Goal: Task Accomplishment & Management: Manage account settings

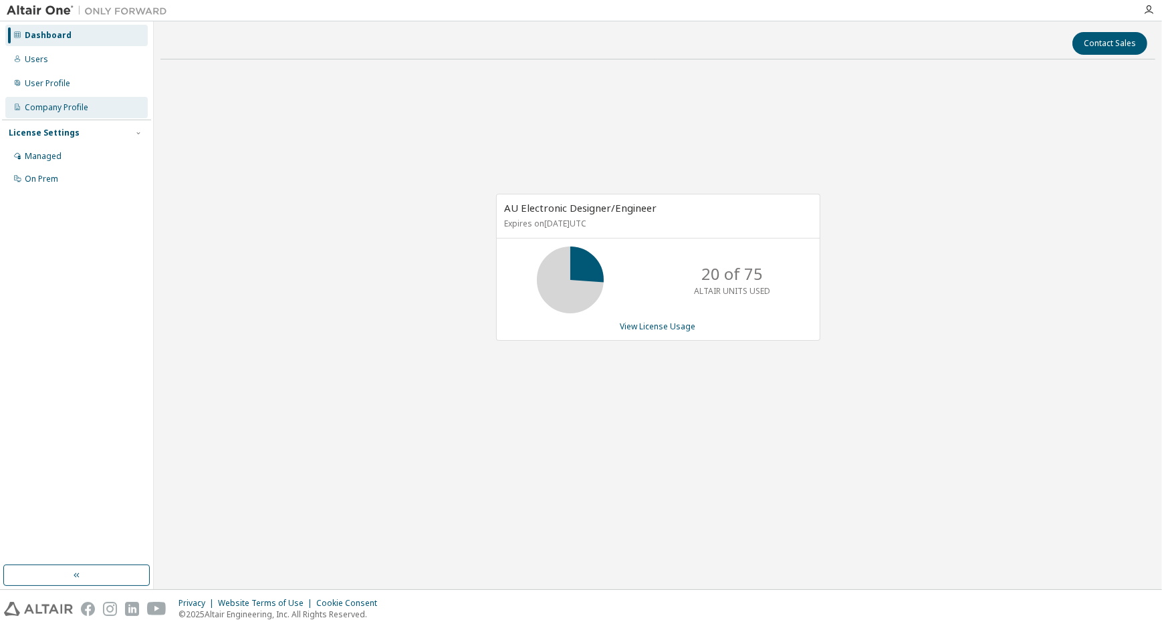
drag, startPoint x: 40, startPoint y: 66, endPoint x: 134, endPoint y: 103, distance: 101.4
click at [40, 66] on div "Users" at bounding box center [76, 59] width 142 height 21
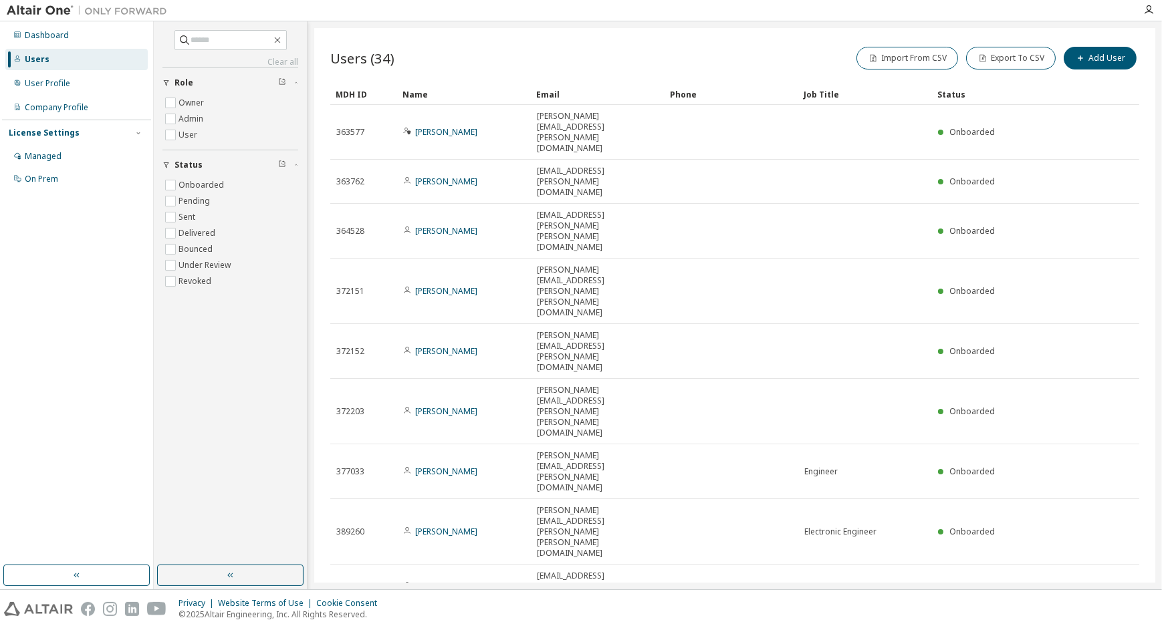
click at [419, 92] on div "Name" at bounding box center [463, 94] width 123 height 21
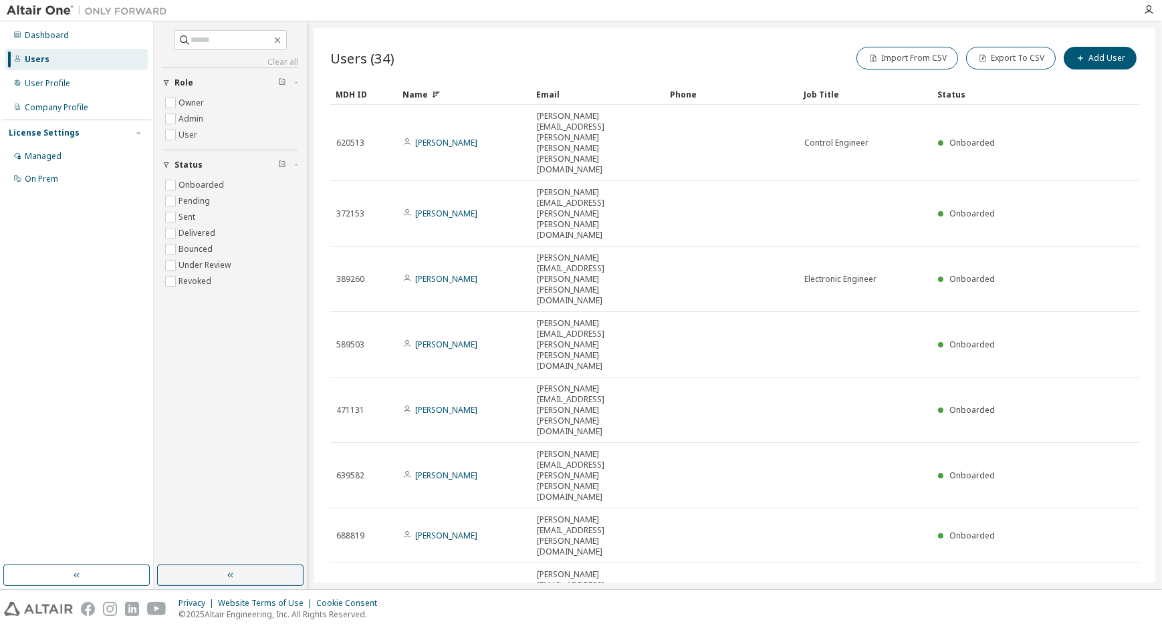
click at [425, 96] on div "Name" at bounding box center [463, 94] width 123 height 21
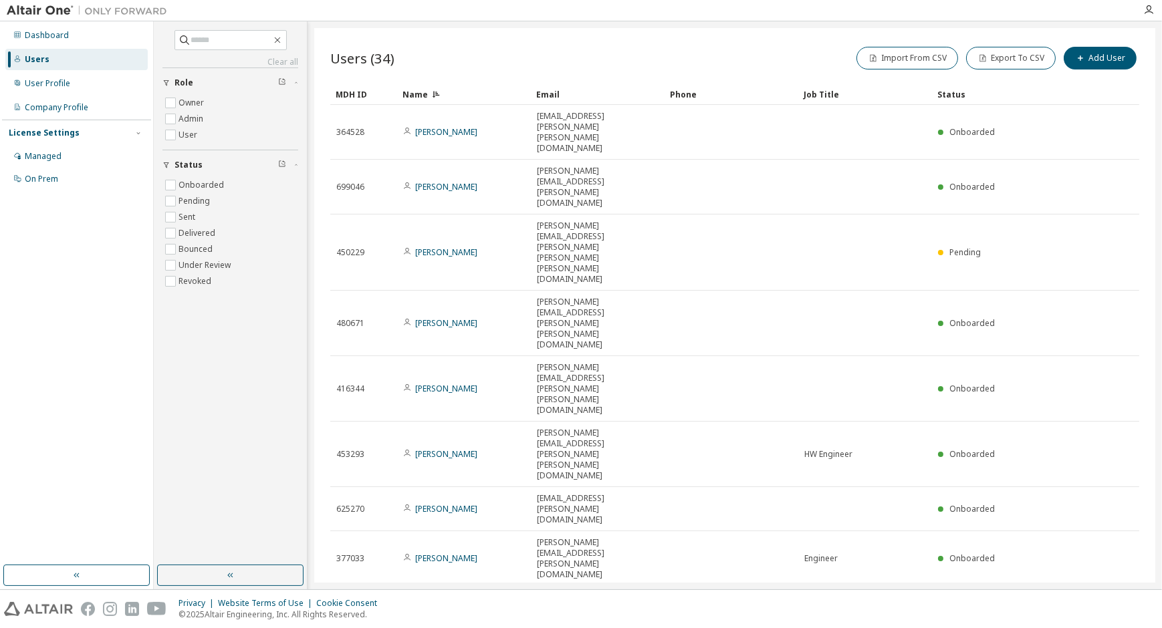
type input "*"
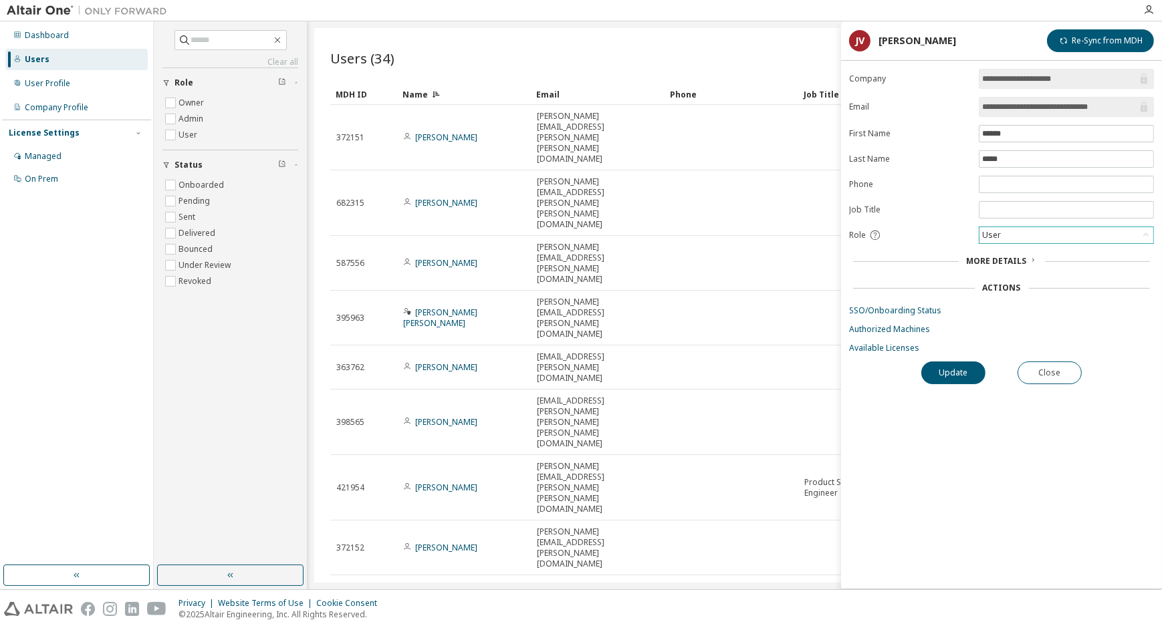
click at [1013, 231] on div "User" at bounding box center [1066, 235] width 174 height 16
click at [1005, 291] on li "User" at bounding box center [1065, 286] width 171 height 17
click at [1019, 165] on span "*****" at bounding box center [1066, 158] width 175 height 17
click at [1020, 160] on input "*****" at bounding box center [1066, 159] width 168 height 11
click at [1027, 126] on span "******" at bounding box center [1066, 133] width 175 height 17
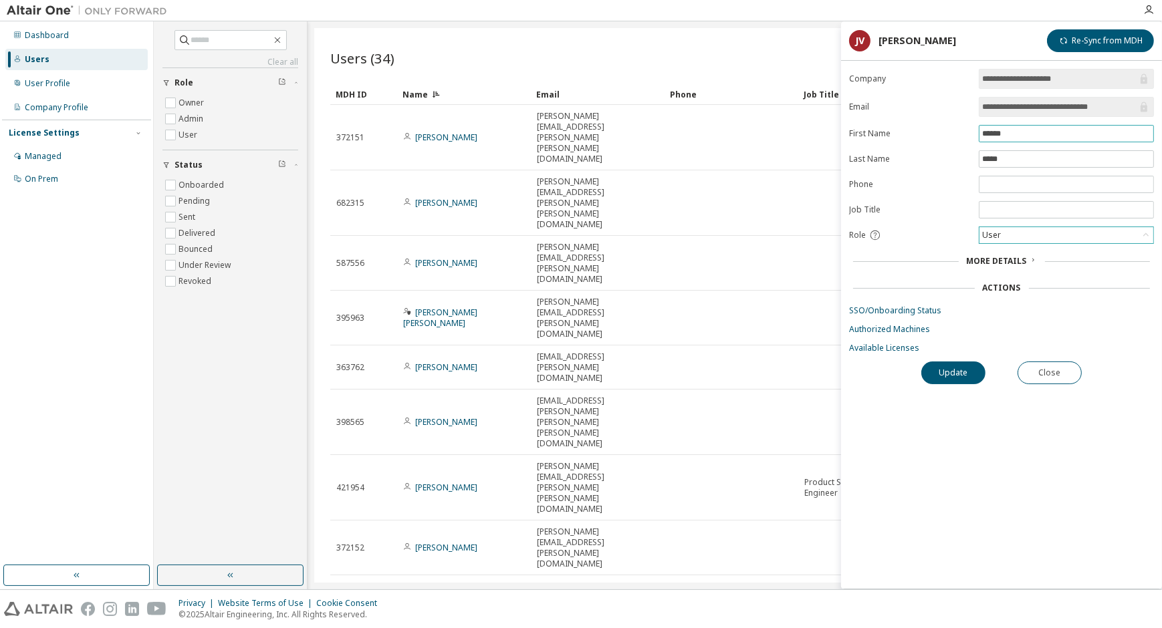
click at [1020, 137] on input "******" at bounding box center [1066, 133] width 168 height 11
click at [964, 376] on button "Update" at bounding box center [953, 373] width 64 height 23
click at [914, 330] on link "Authorized Machines" at bounding box center [1001, 329] width 305 height 11
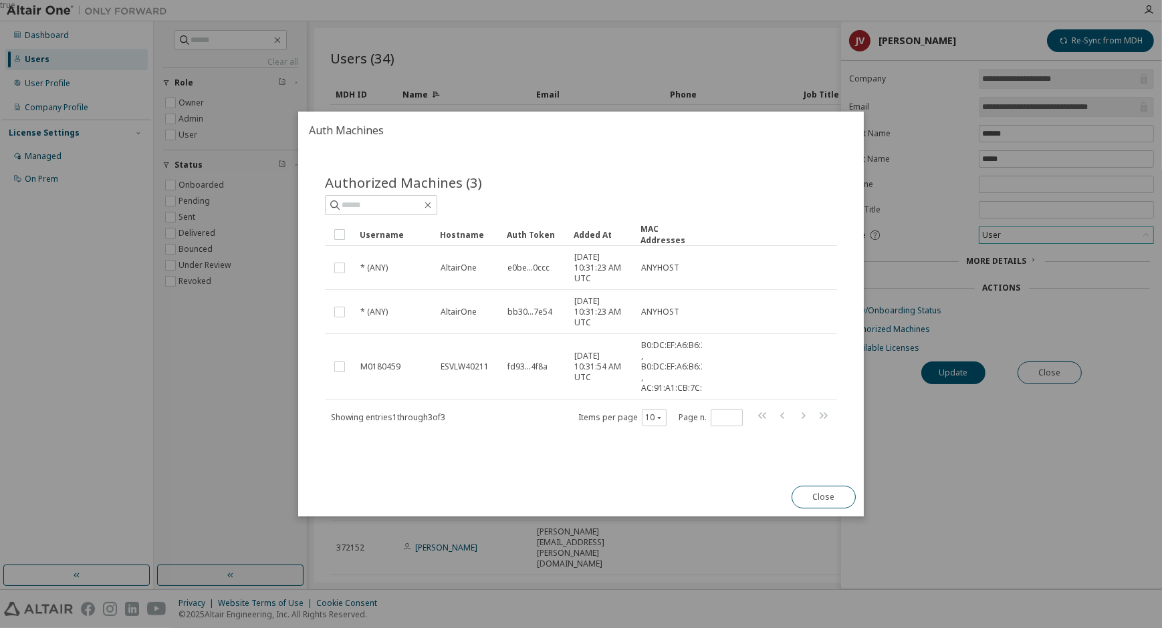
click at [826, 497] on button "Close" at bounding box center [824, 497] width 64 height 23
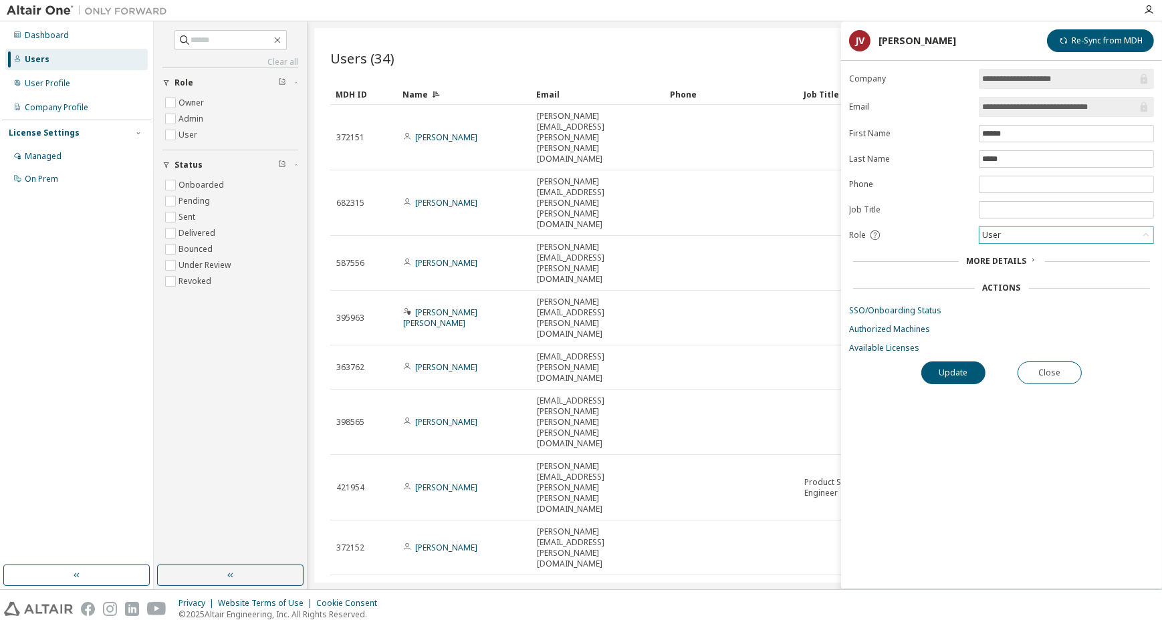
click at [1026, 262] on div "More Details" at bounding box center [1002, 261] width 70 height 11
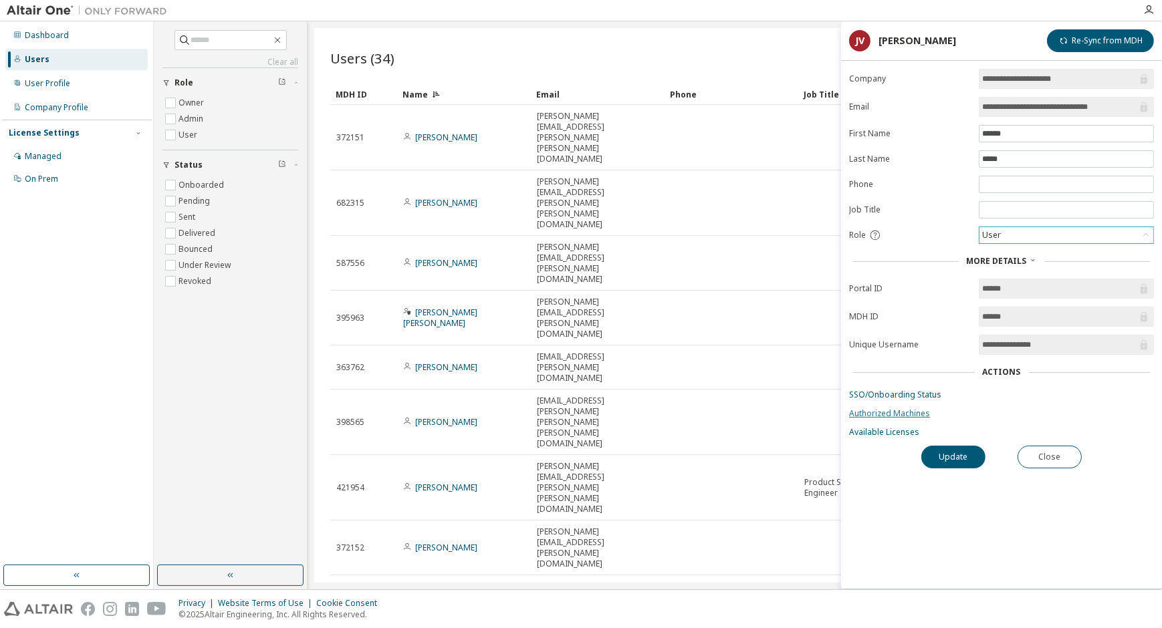
click at [913, 412] on link "Authorized Machines" at bounding box center [1001, 413] width 305 height 11
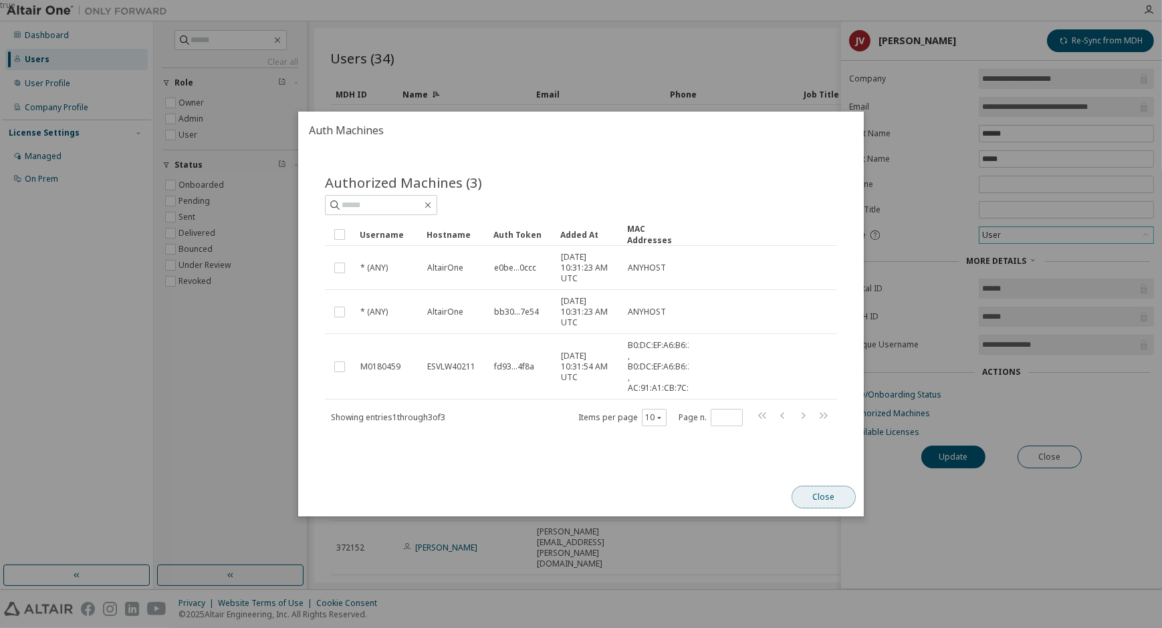
click at [823, 497] on button "Close" at bounding box center [824, 497] width 64 height 23
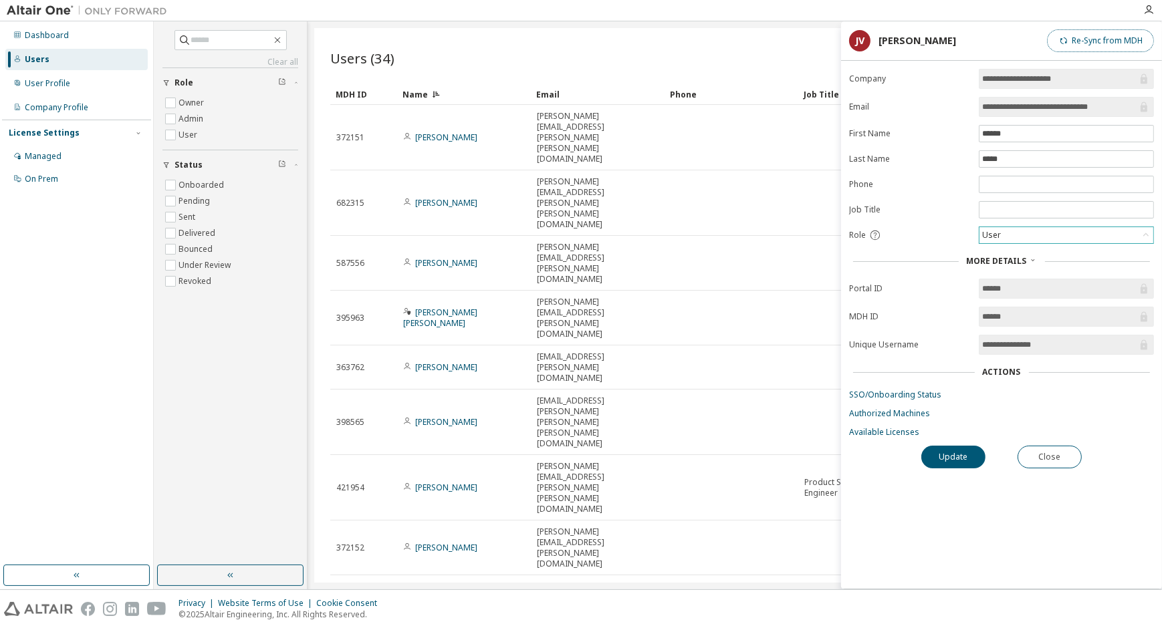
click at [1108, 41] on button "Re-Sync from MDH" at bounding box center [1100, 40] width 107 height 23
click at [639, 445] on div "Users (34) Import From CSV Export To CSV Add User Clear Load Save Save As Field…" at bounding box center [734, 305] width 841 height 555
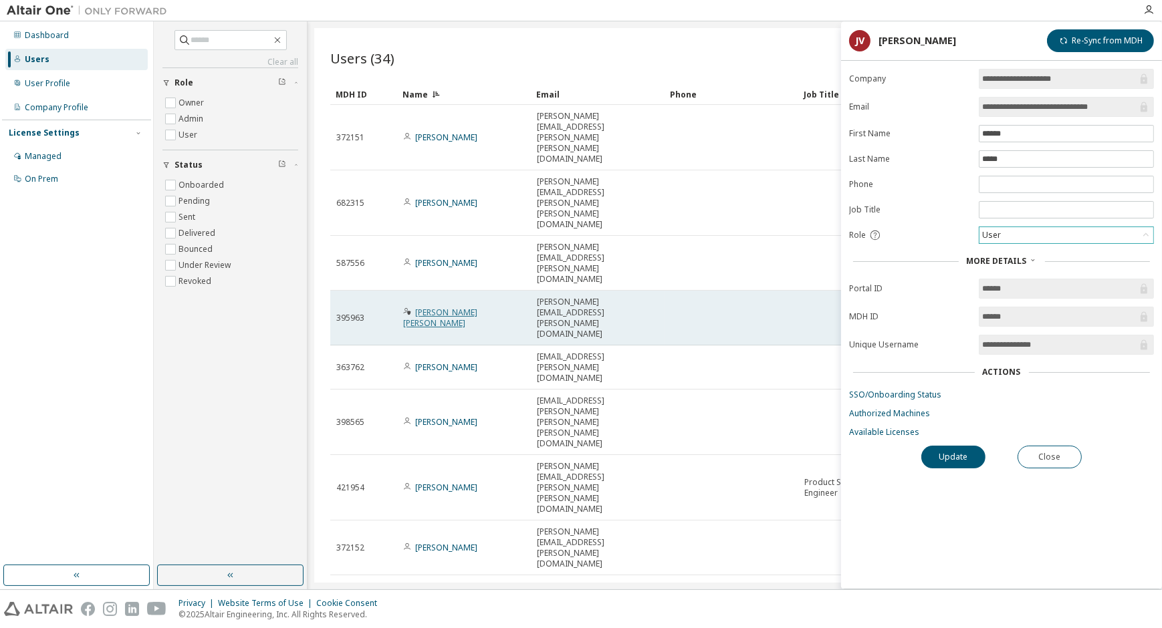
click at [477, 307] on link "[PERSON_NAME] [PERSON_NAME]" at bounding box center [440, 318] width 74 height 22
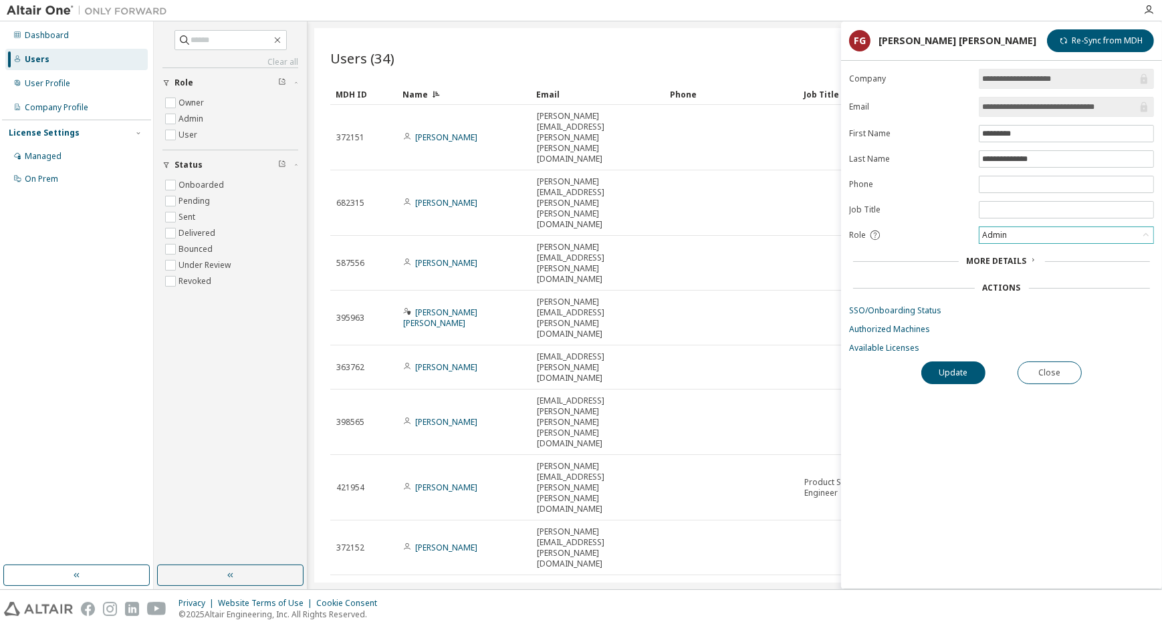
click at [1074, 231] on div "Admin" at bounding box center [1066, 235] width 174 height 16
click at [1005, 272] on li "Owner" at bounding box center [1065, 269] width 171 height 17
click at [953, 366] on button "Update" at bounding box center [953, 373] width 64 height 23
click at [656, 445] on div "Users (34) Import From CSV Export To CSV Add User Clear Load Save Save As Field…" at bounding box center [734, 305] width 841 height 555
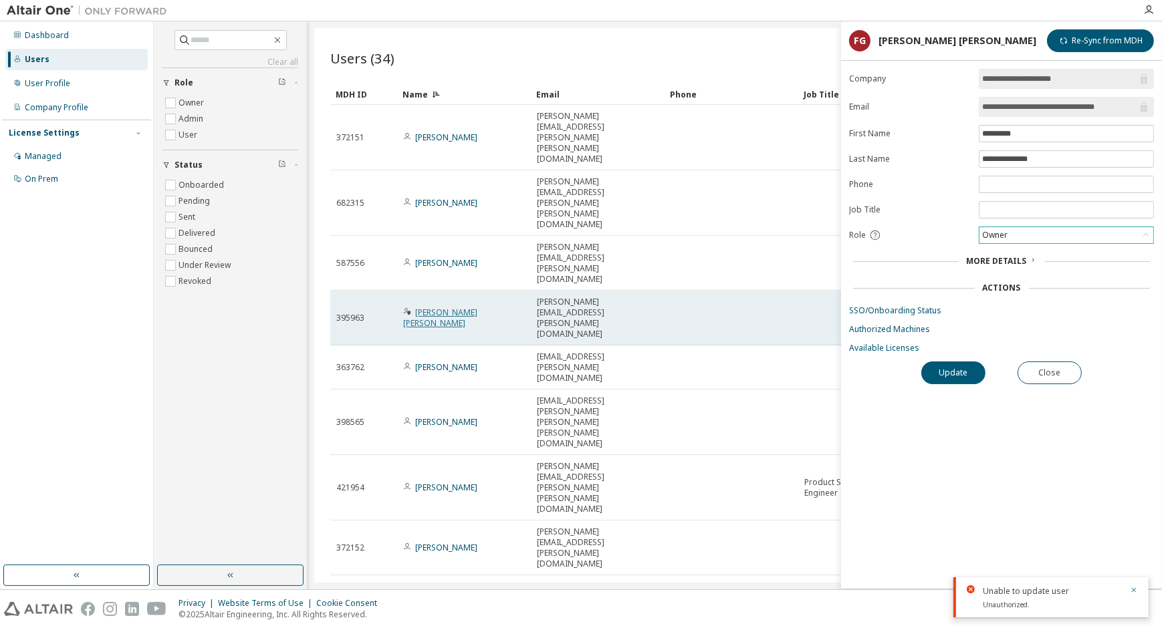
click at [477, 307] on link "[PERSON_NAME] [PERSON_NAME]" at bounding box center [440, 318] width 74 height 22
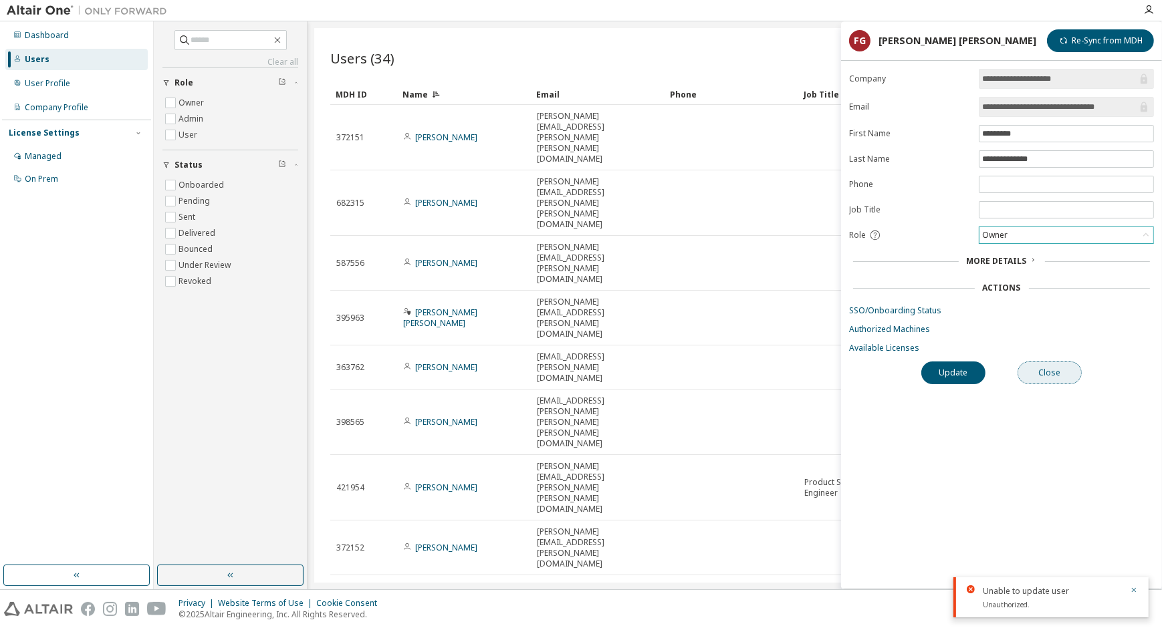
click at [1029, 369] on button "Close" at bounding box center [1050, 373] width 64 height 23
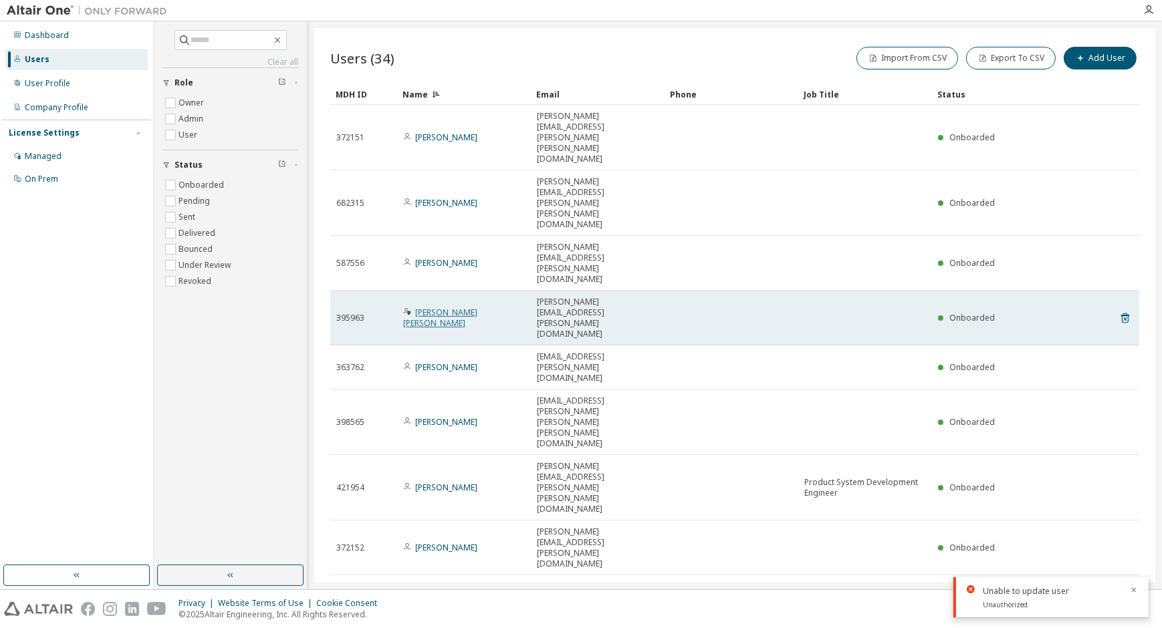
click at [477, 307] on link "[PERSON_NAME] [PERSON_NAME]" at bounding box center [440, 318] width 74 height 22
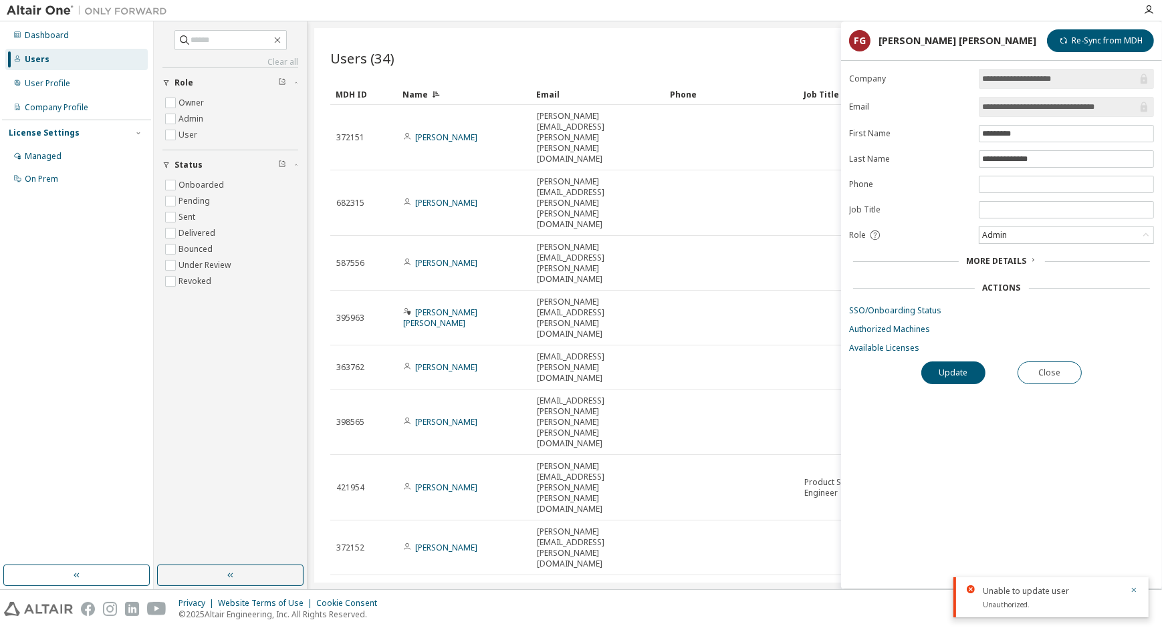
click at [1019, 262] on span "More Details" at bounding box center [997, 260] width 60 height 11
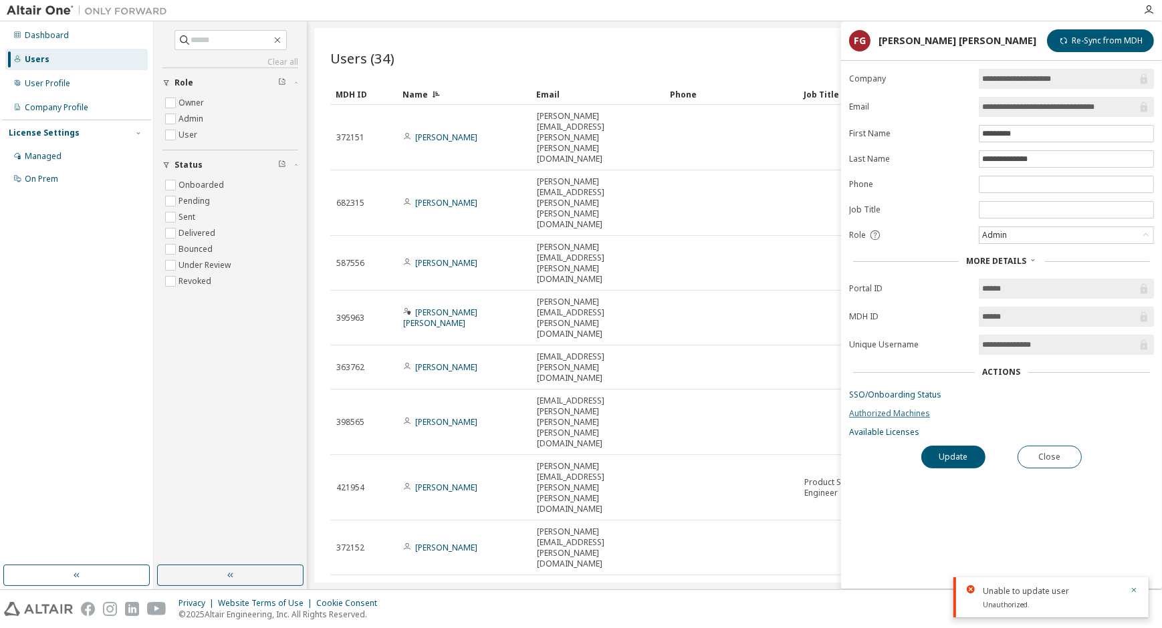
click at [920, 410] on link "Authorized Machines" at bounding box center [1001, 413] width 305 height 11
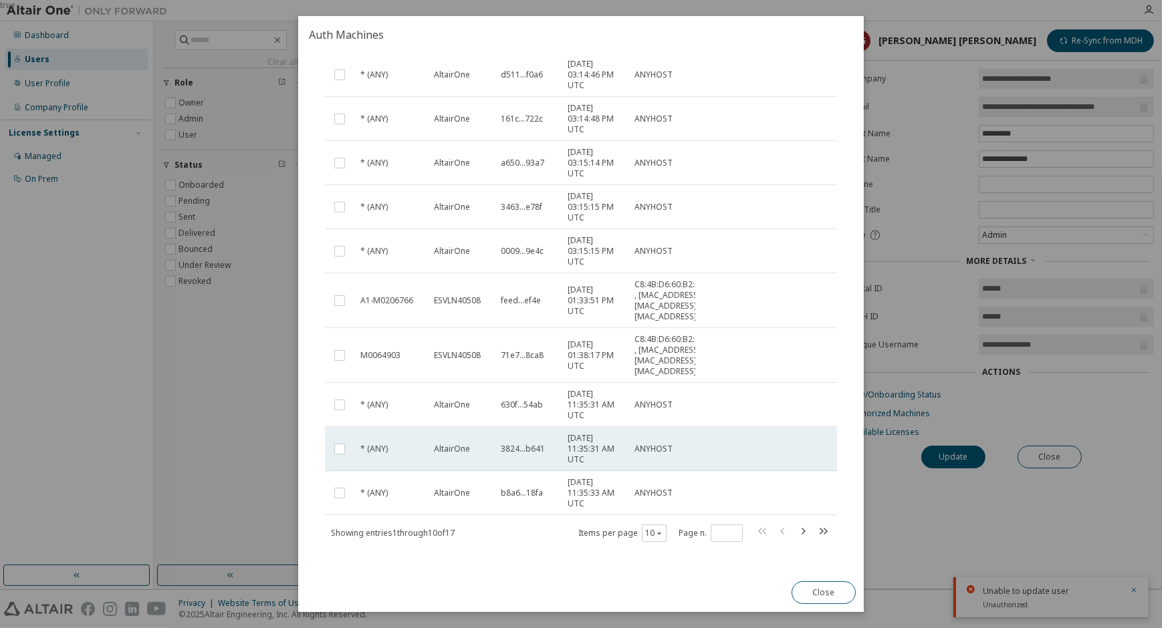
scroll to position [181, 0]
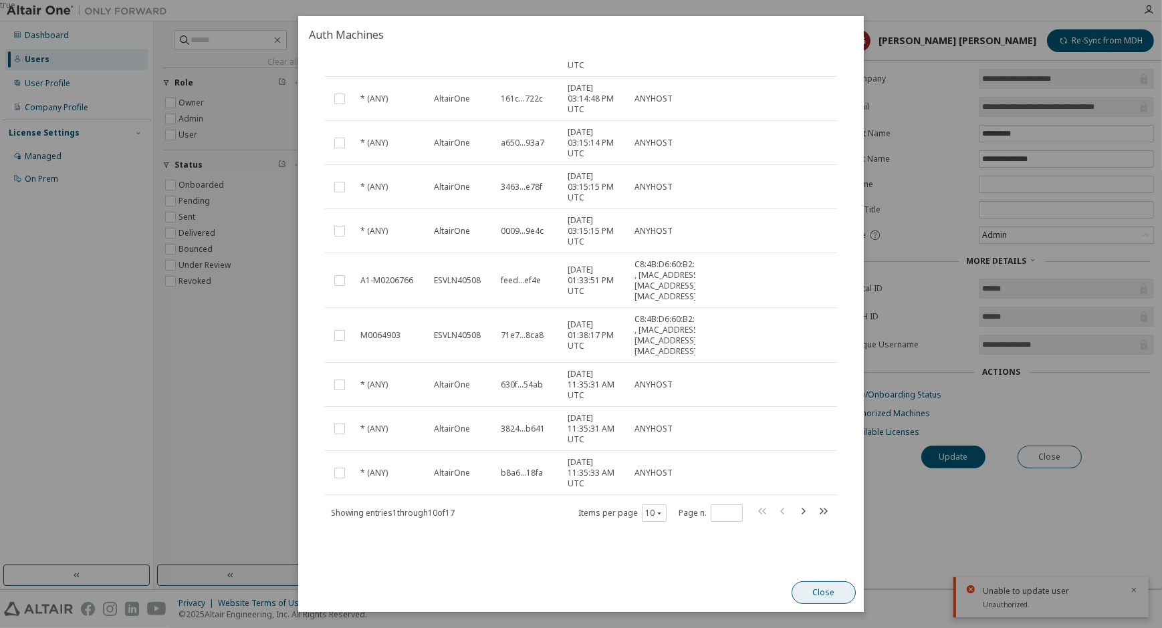
click at [821, 590] on button "Close" at bounding box center [824, 593] width 64 height 23
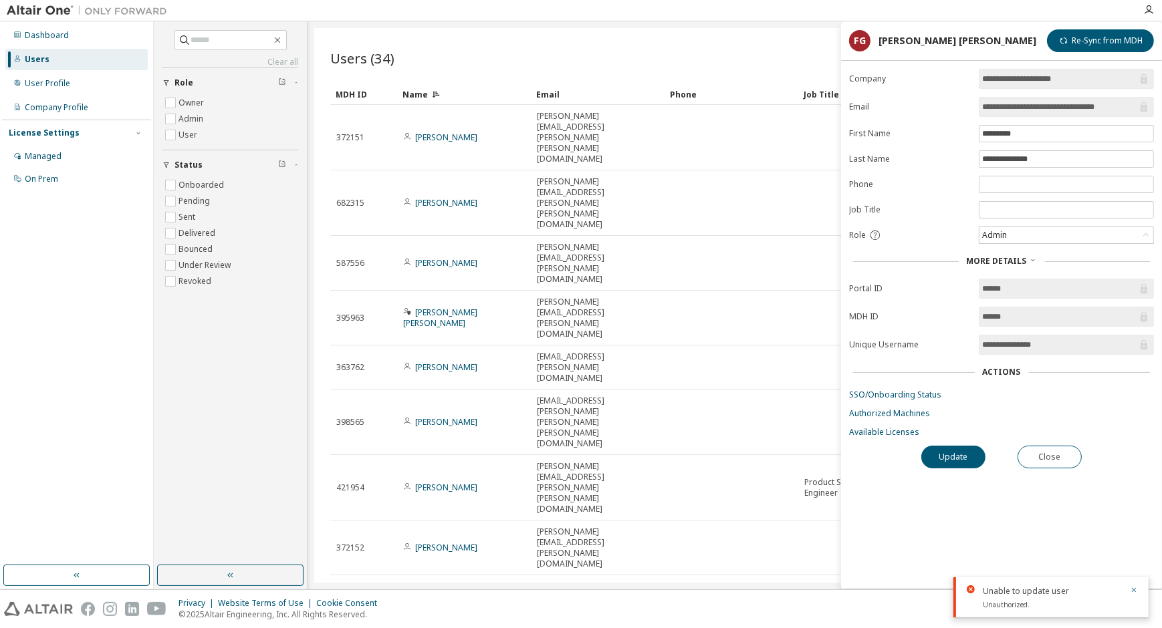
drag, startPoint x: 632, startPoint y: 455, endPoint x: 644, endPoint y: 493, distance: 39.8
click at [632, 455] on div "Users (34) Import From CSV Export To CSV Add User Clear Load Save Save As Field…" at bounding box center [734, 305] width 841 height 555
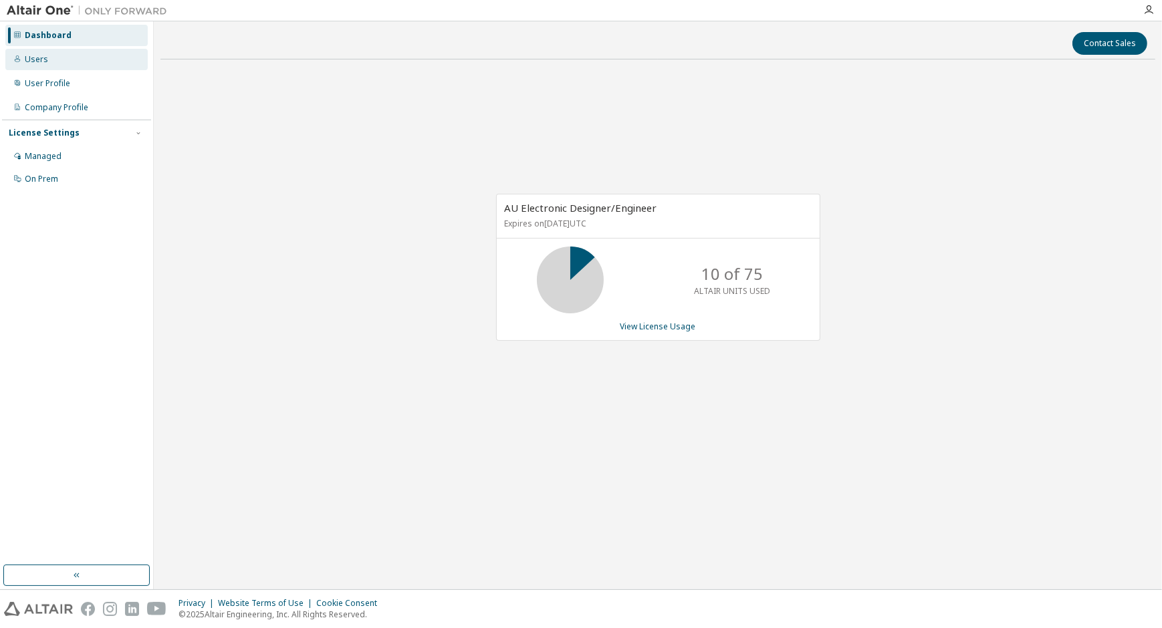
click at [116, 63] on div "Users" at bounding box center [76, 59] width 142 height 21
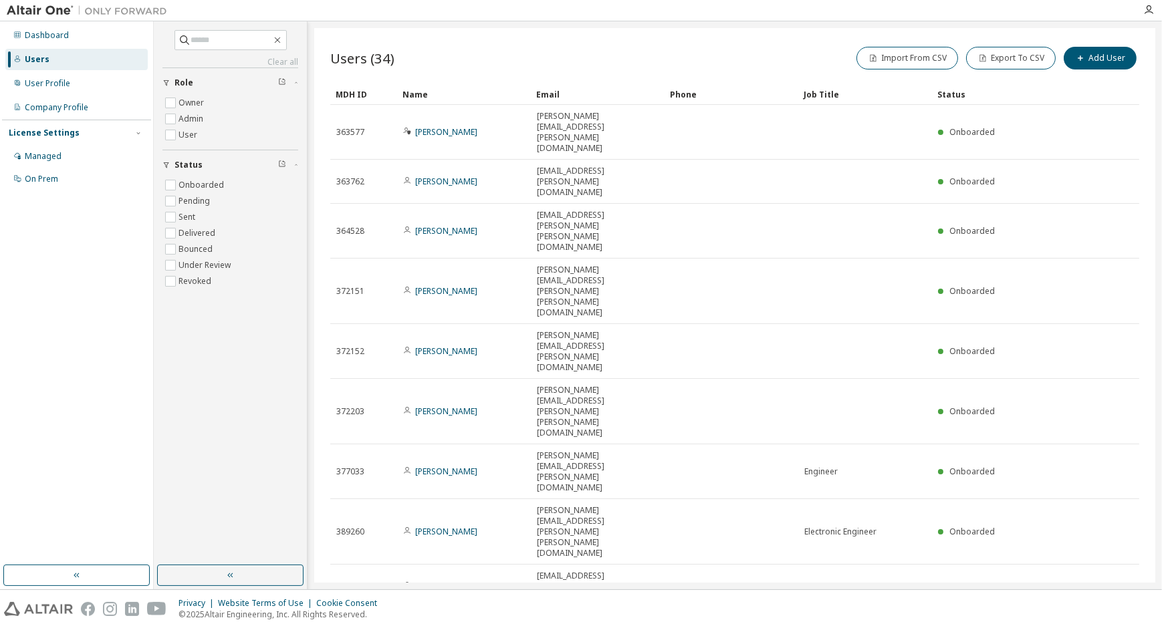
click at [424, 91] on div "Name" at bounding box center [463, 94] width 123 height 21
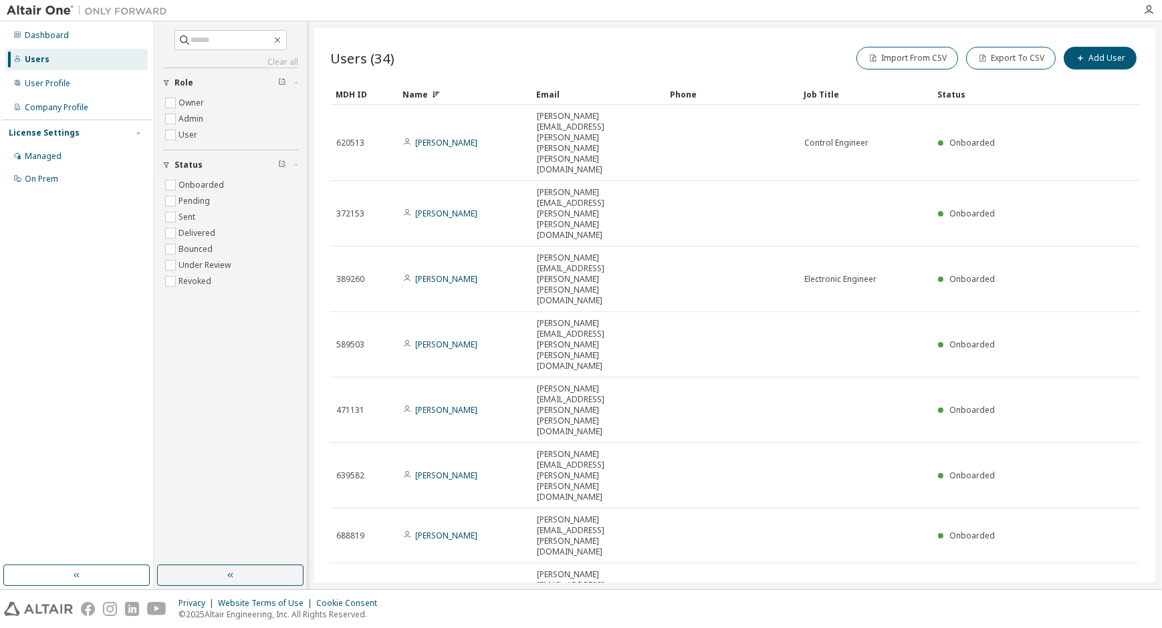
click at [424, 92] on div "Name" at bounding box center [463, 94] width 123 height 21
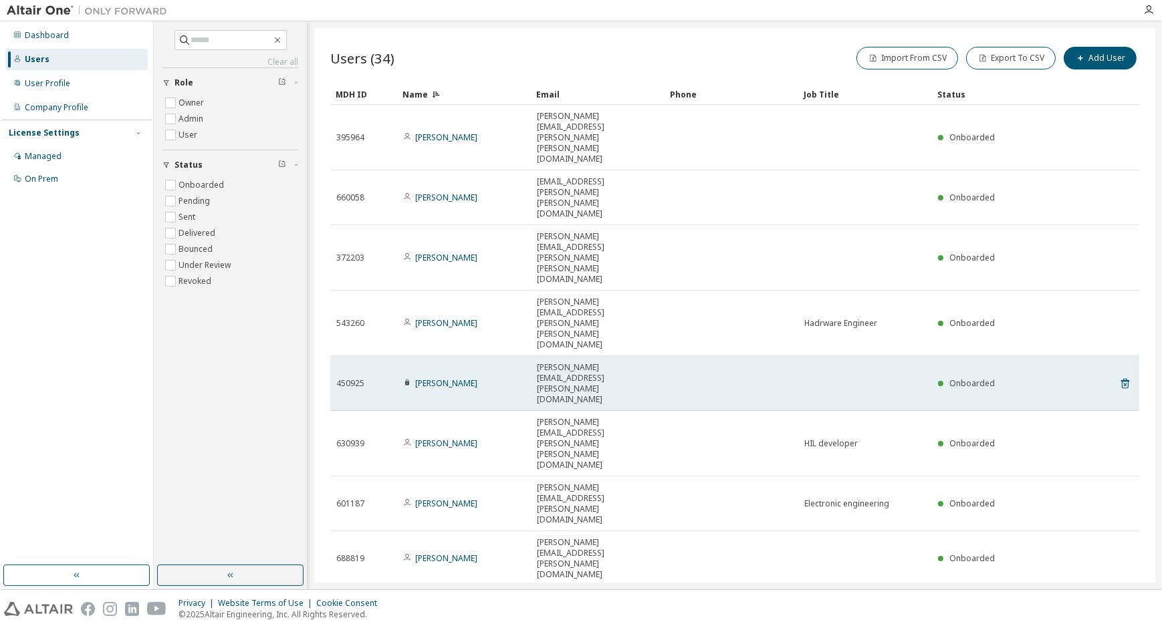
click at [480, 378] on div "[PERSON_NAME]" at bounding box center [464, 383] width 122 height 11
click at [445, 378] on link "[PERSON_NAME]" at bounding box center [446, 383] width 62 height 11
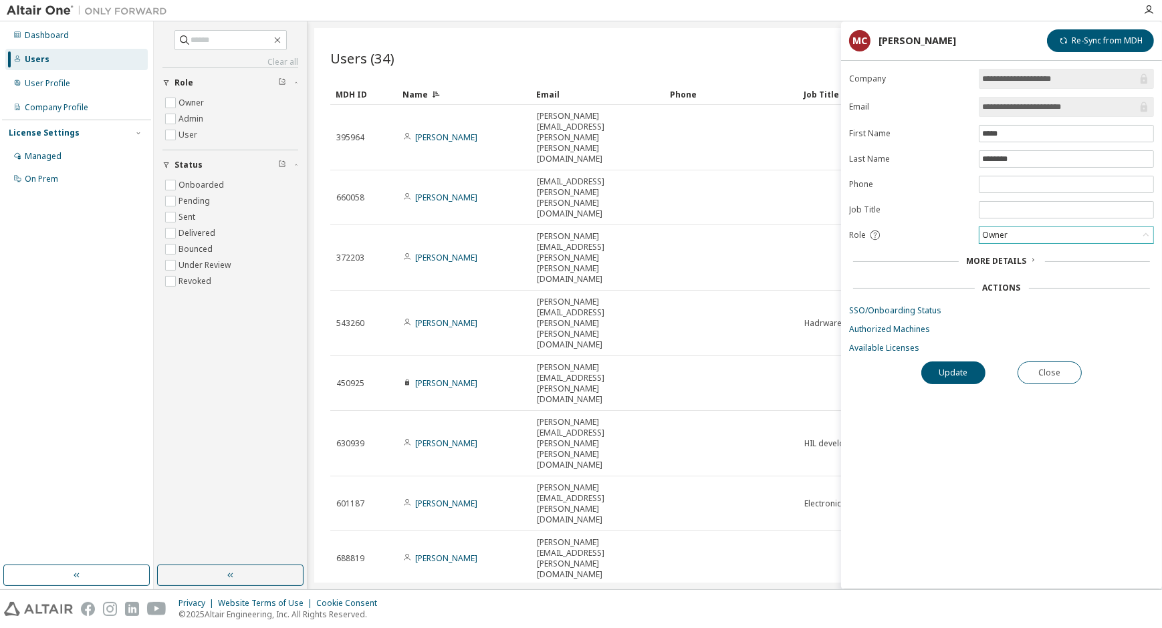
click at [1062, 227] on div "Owner" at bounding box center [1066, 235] width 174 height 16
click at [606, 419] on div "Users (34) Import From CSV Export To CSV Add User Clear Load Save Save As Field…" at bounding box center [734, 305] width 841 height 555
drag, startPoint x: 1106, startPoint y: 45, endPoint x: 1087, endPoint y: 64, distance: 26.9
click at [1106, 45] on button "Re-Sync from MDH" at bounding box center [1100, 40] width 107 height 23
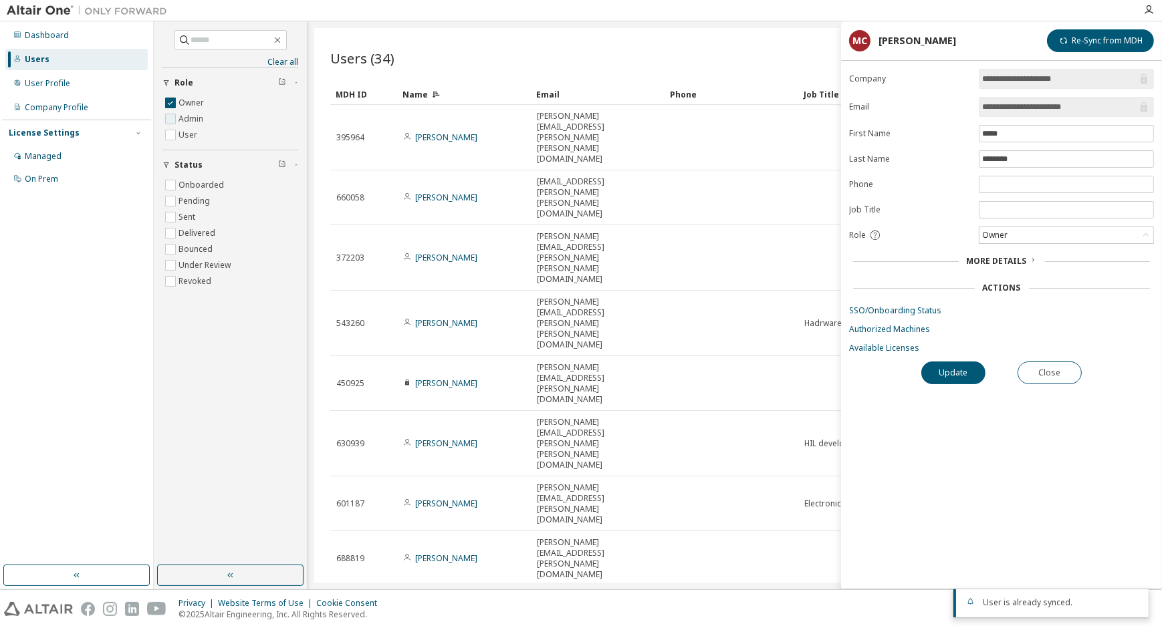
type input "*"
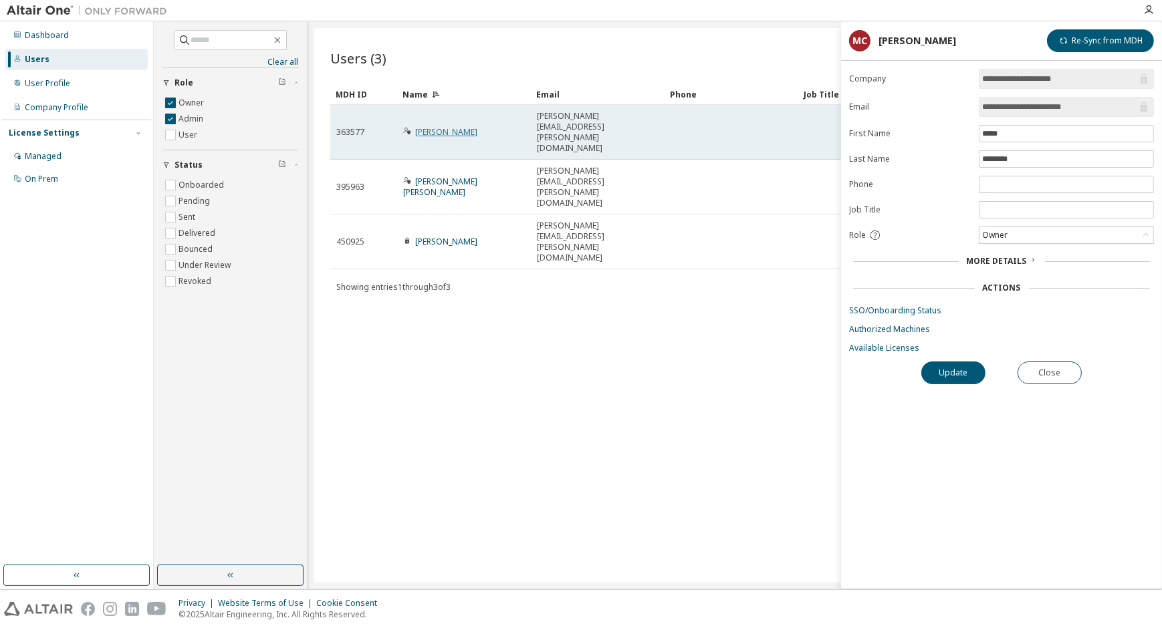
click at [451, 126] on link "[PERSON_NAME]" at bounding box center [446, 131] width 62 height 11
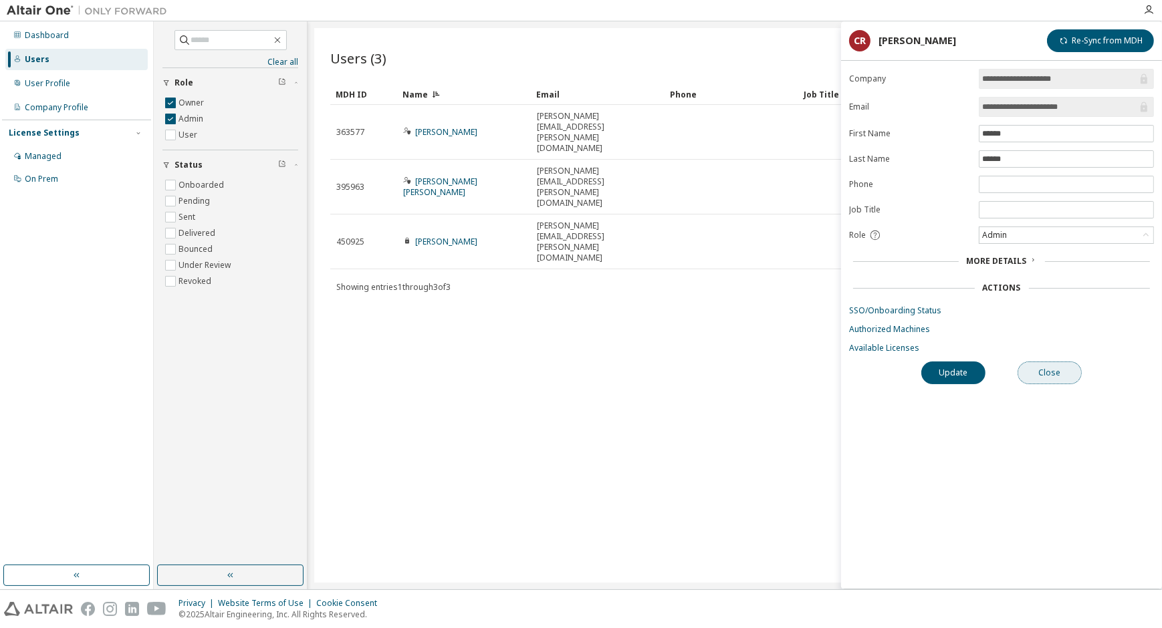
click at [1051, 376] on button "Close" at bounding box center [1050, 373] width 64 height 23
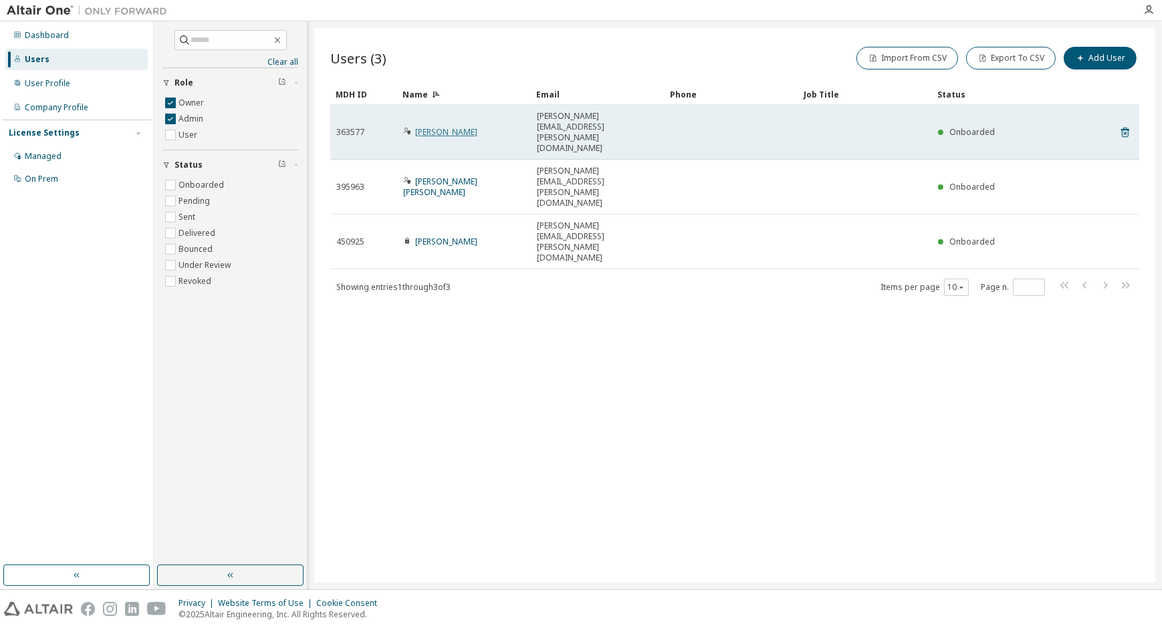
click at [453, 126] on link "[PERSON_NAME]" at bounding box center [446, 131] width 62 height 11
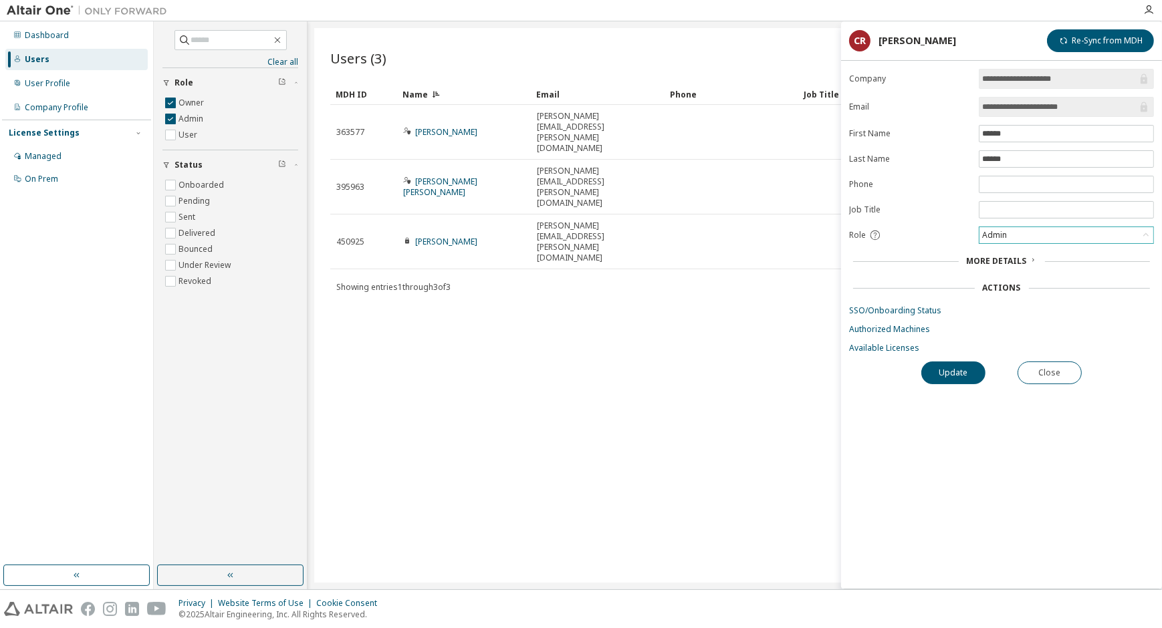
click at [1019, 231] on div "Admin" at bounding box center [1066, 235] width 174 height 16
click at [1009, 279] on li "User" at bounding box center [1065, 286] width 171 height 17
click at [957, 376] on button "Update" at bounding box center [953, 373] width 64 height 23
click at [552, 263] on div "Users (3) Import From CSV Export To CSV Add User Clear Load Save Save As Field …" at bounding box center [734, 305] width 841 height 555
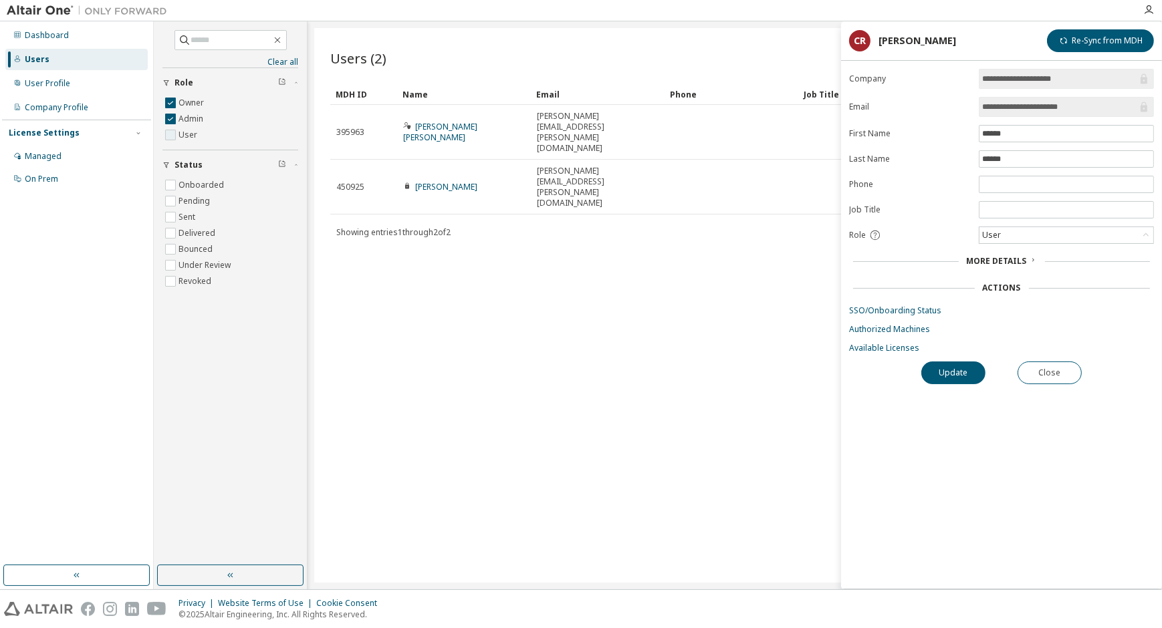
click at [184, 136] on label "User" at bounding box center [189, 135] width 21 height 16
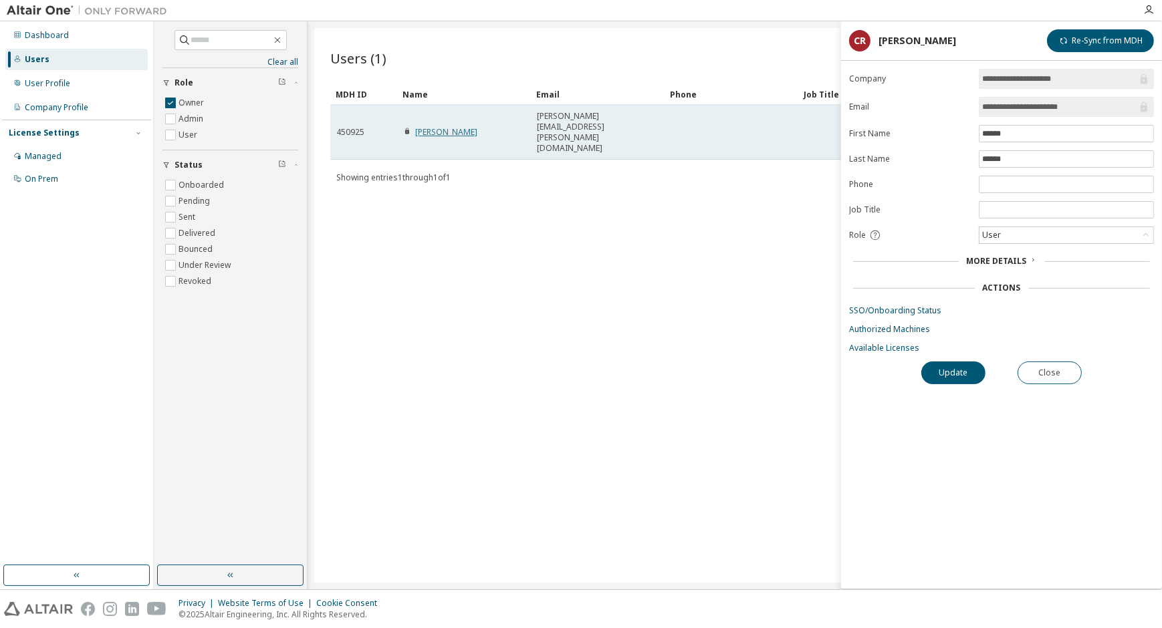
click at [444, 126] on link "[PERSON_NAME]" at bounding box center [446, 131] width 62 height 11
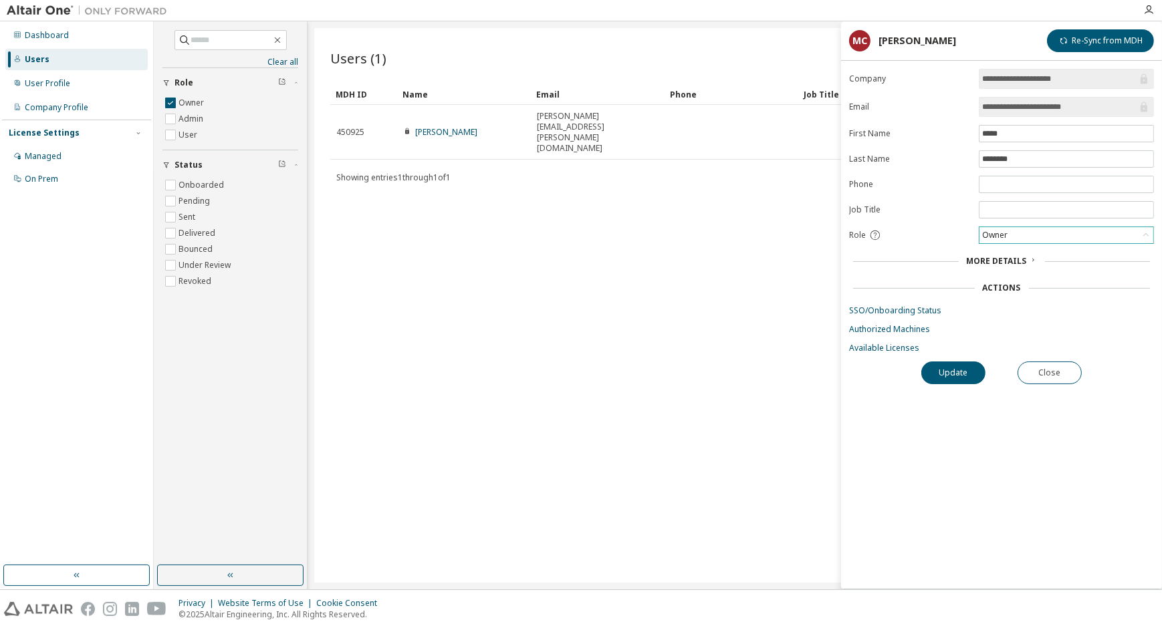
click at [1031, 230] on div "Owner" at bounding box center [1066, 235] width 174 height 16
click at [736, 264] on div "Users (1) Import From CSV Export To CSV Add User Clear Load Save Save As Field …" at bounding box center [734, 305] width 841 height 555
click at [1050, 233] on div "Owner" at bounding box center [1066, 235] width 174 height 16
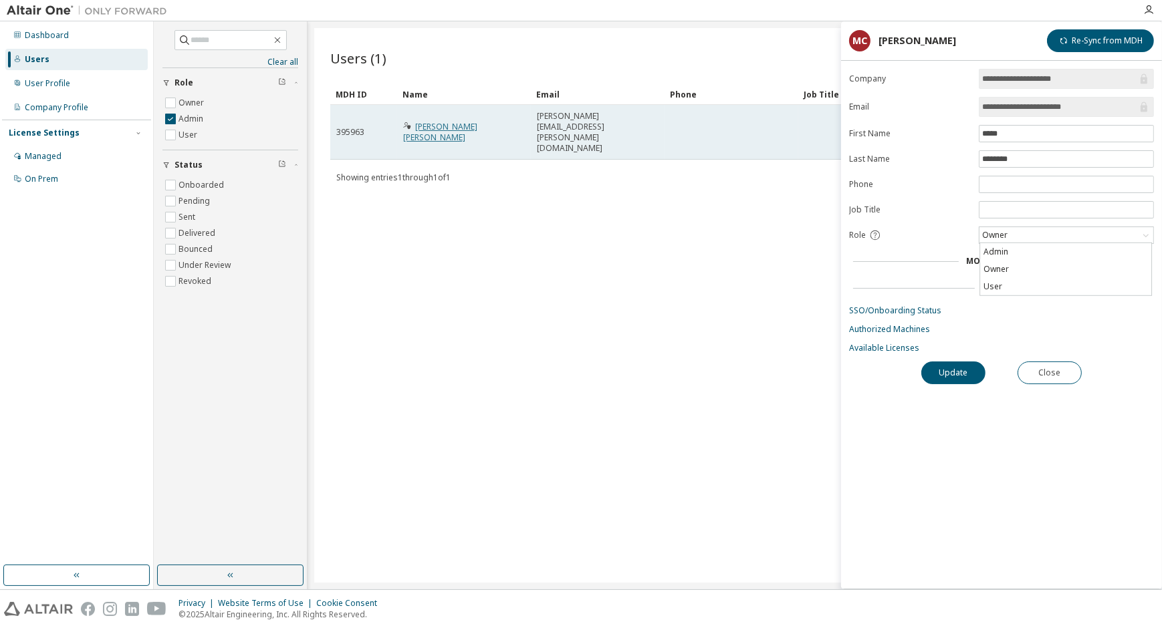
click at [462, 122] on link "[PERSON_NAME] [PERSON_NAME]" at bounding box center [440, 132] width 74 height 22
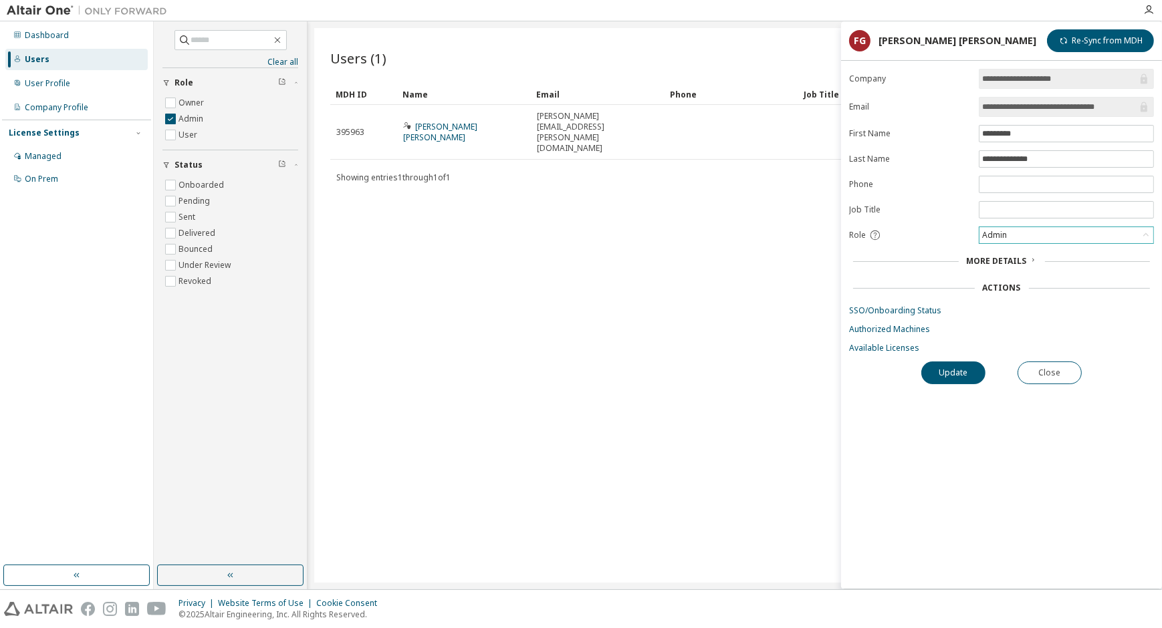
click at [1020, 232] on div "Admin" at bounding box center [1066, 235] width 174 height 16
click at [1001, 265] on li "Owner" at bounding box center [1065, 269] width 171 height 17
click at [977, 372] on button "Update" at bounding box center [953, 373] width 64 height 23
click at [895, 348] on link "Available Licenses" at bounding box center [1001, 348] width 305 height 11
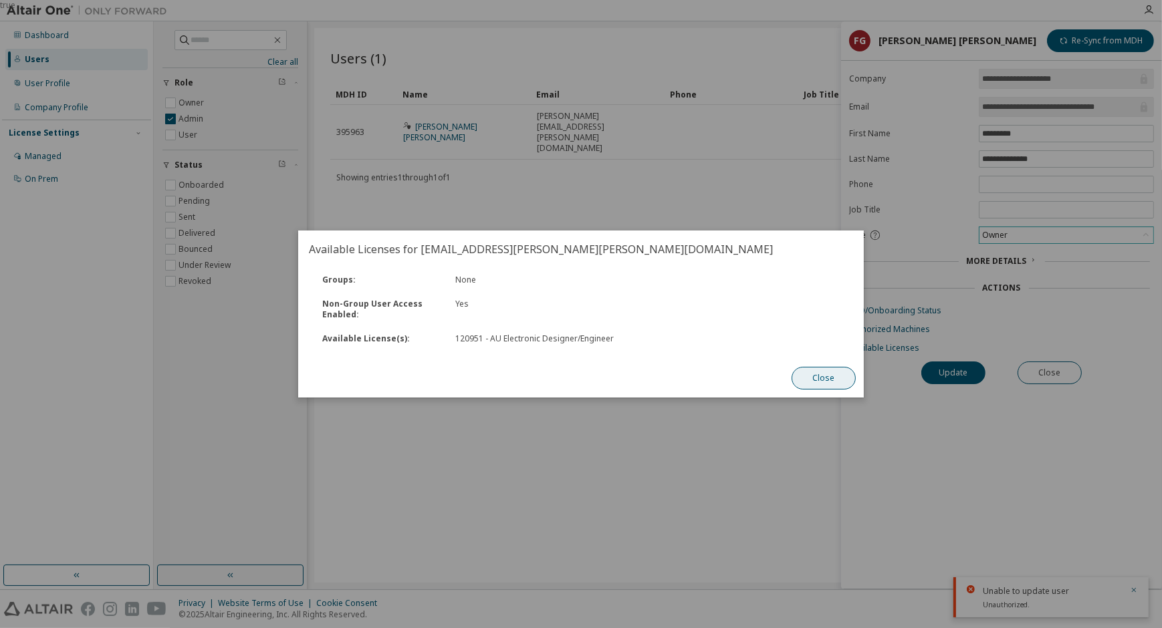
click at [814, 373] on button "Close" at bounding box center [824, 378] width 64 height 23
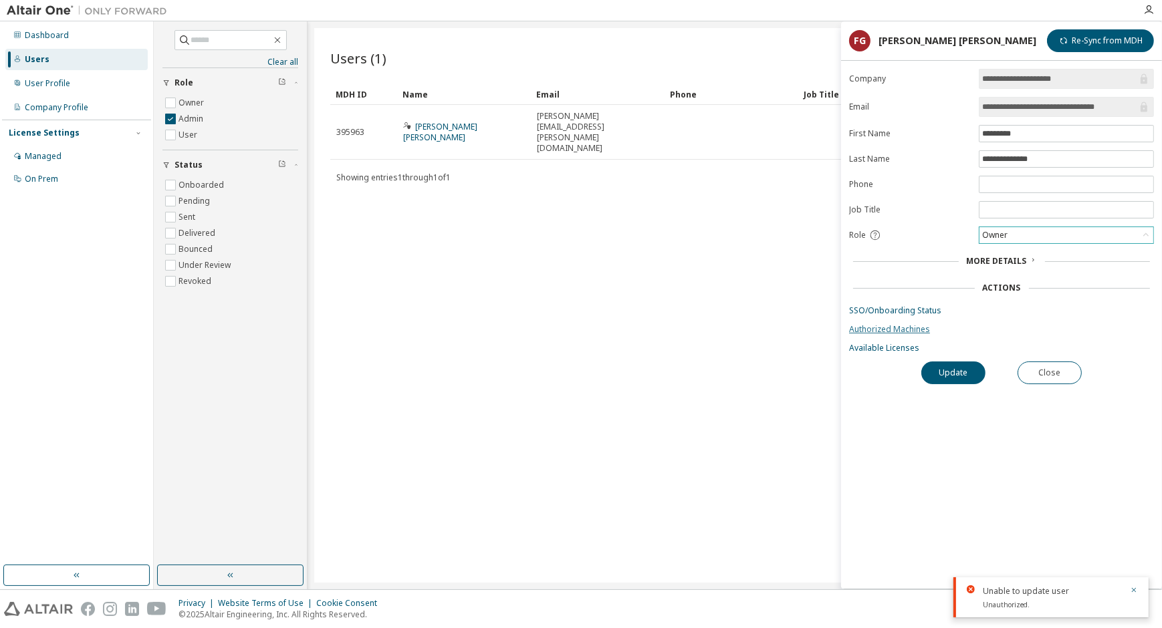
click at [897, 332] on link "Authorized Machines" at bounding box center [1001, 329] width 305 height 11
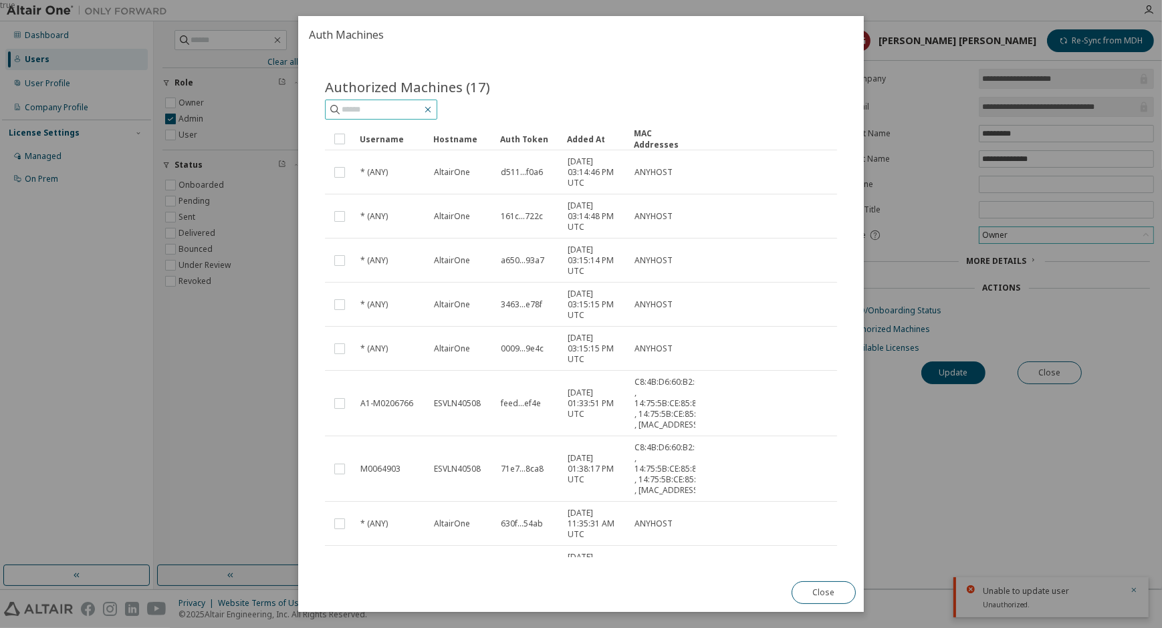
click at [433, 110] on icon "button" at bounding box center [428, 109] width 11 height 11
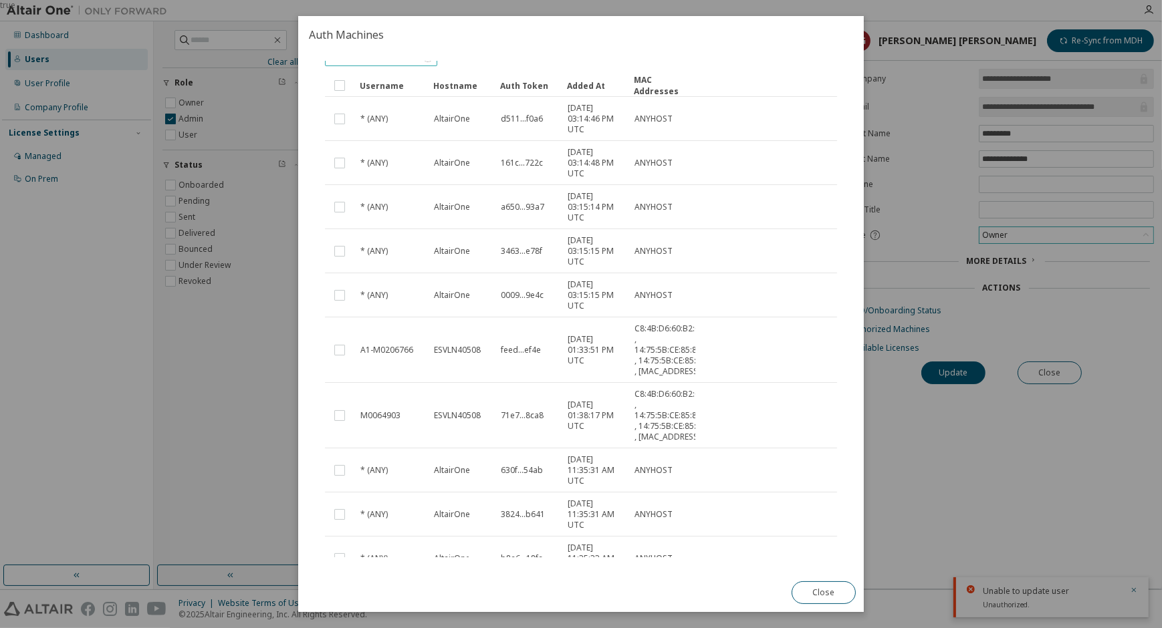
scroll to position [181, 0]
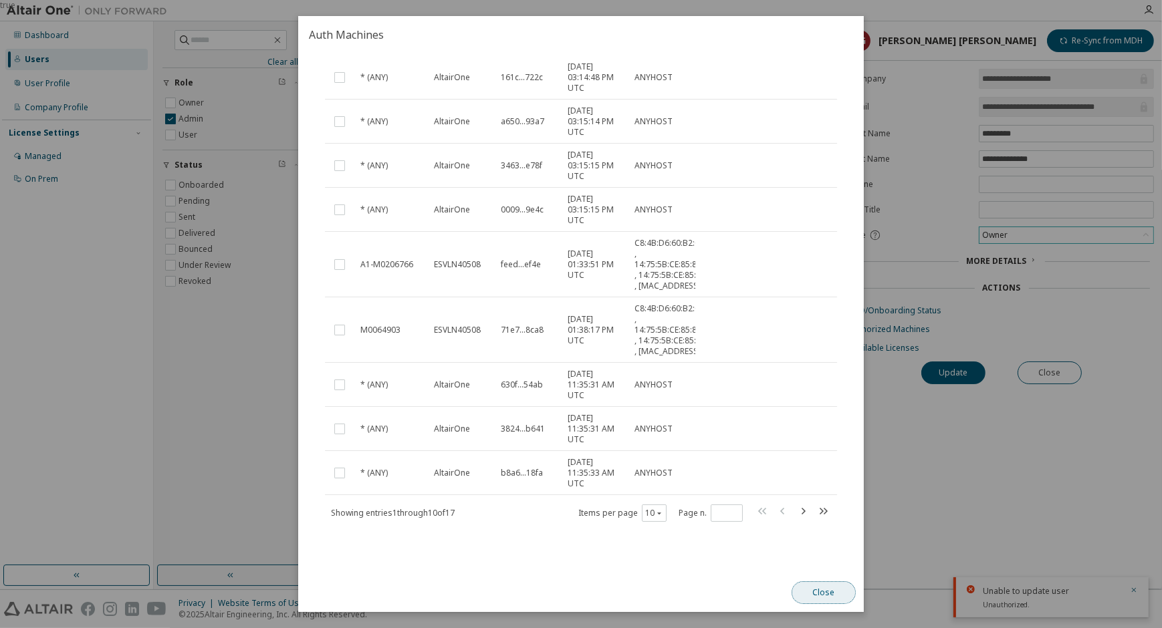
click at [810, 592] on button "Close" at bounding box center [824, 593] width 64 height 23
